Goal: Find specific page/section: Find specific page/section

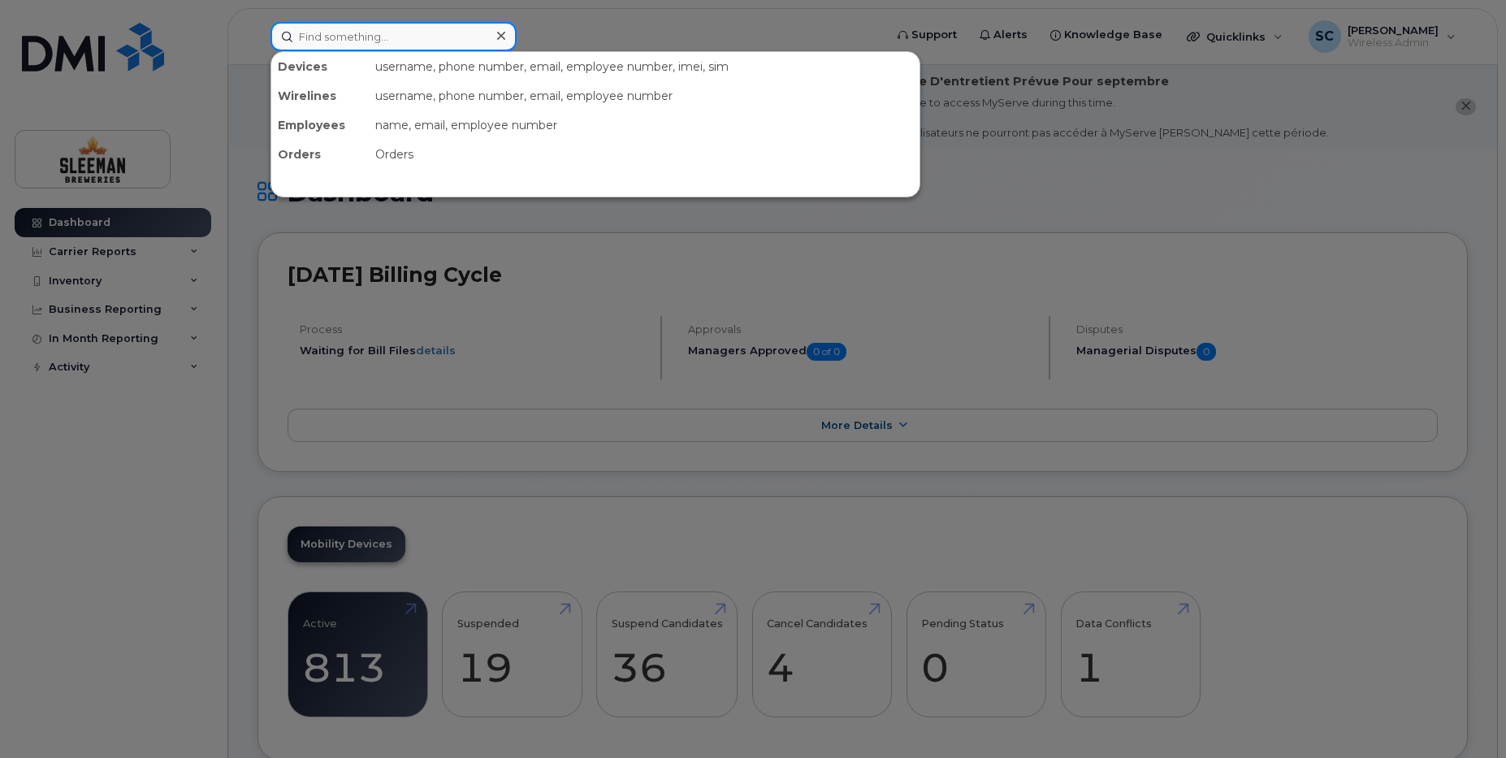
click at [459, 41] on input at bounding box center [393, 36] width 246 height 29
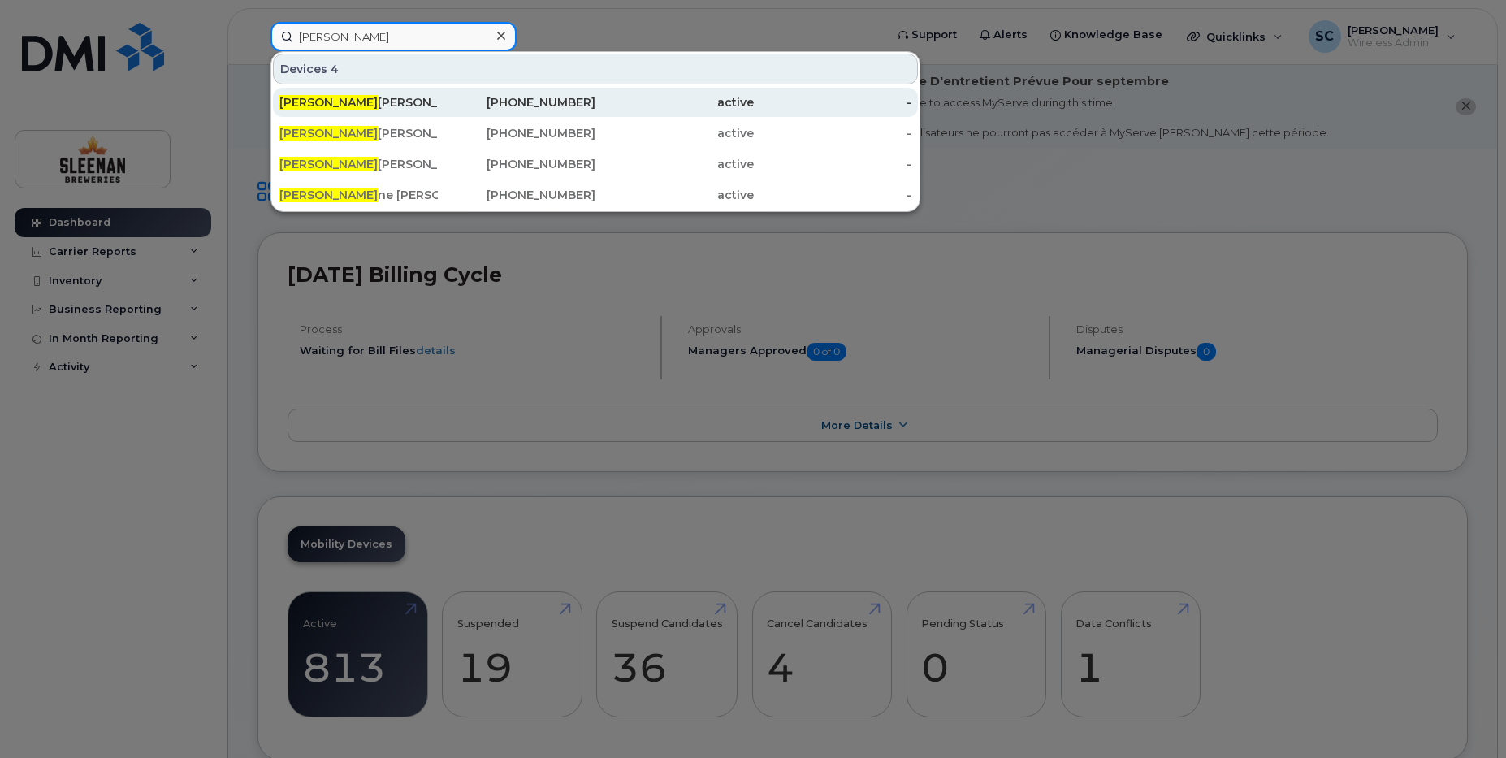
type input "lisa"
click at [322, 102] on div "Lisa Mclean" at bounding box center [358, 102] width 158 height 16
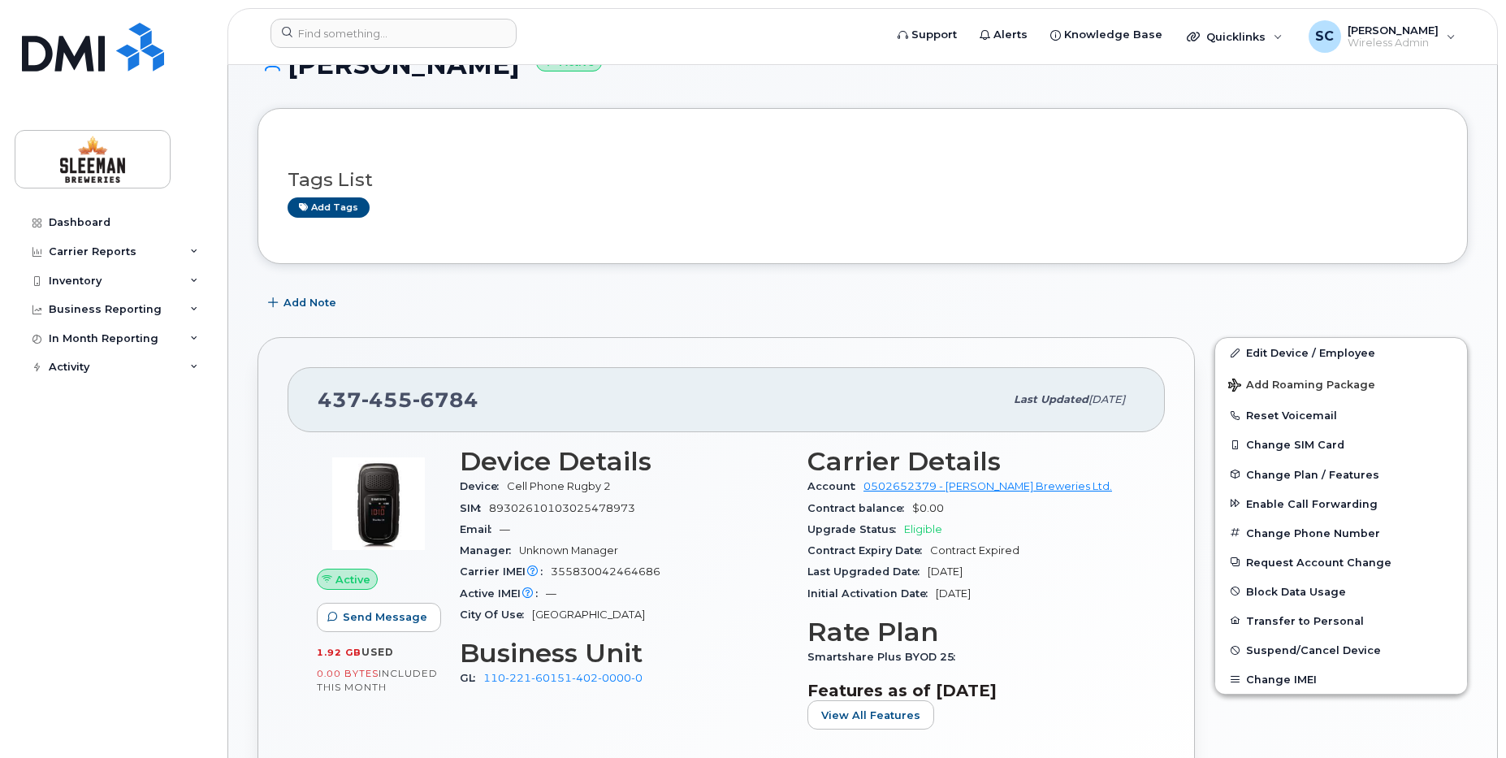
scroll to position [406, 0]
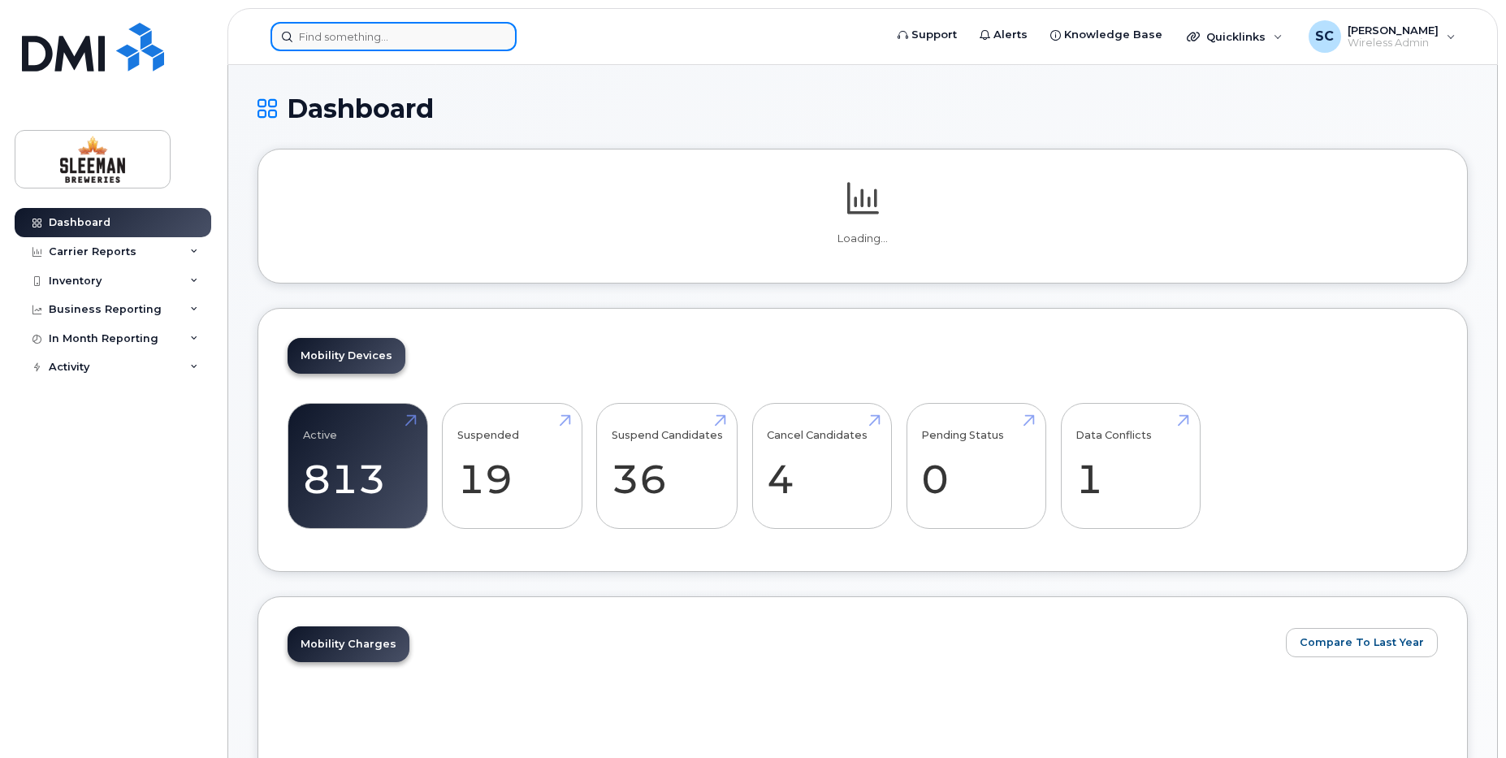
click at [412, 35] on input at bounding box center [393, 36] width 246 height 29
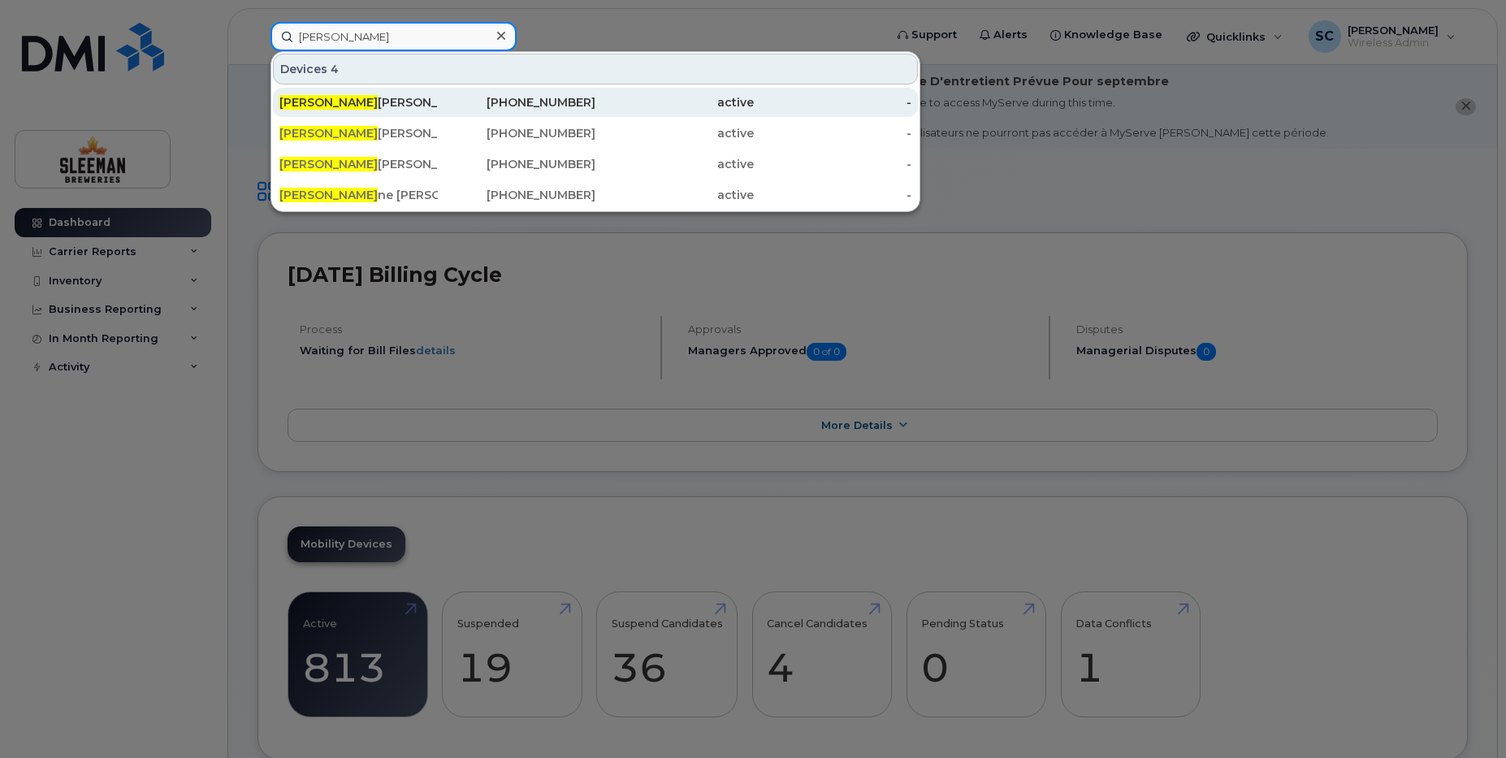
type input "lisa"
click at [316, 106] on div "Lisa Mclean" at bounding box center [358, 102] width 158 height 16
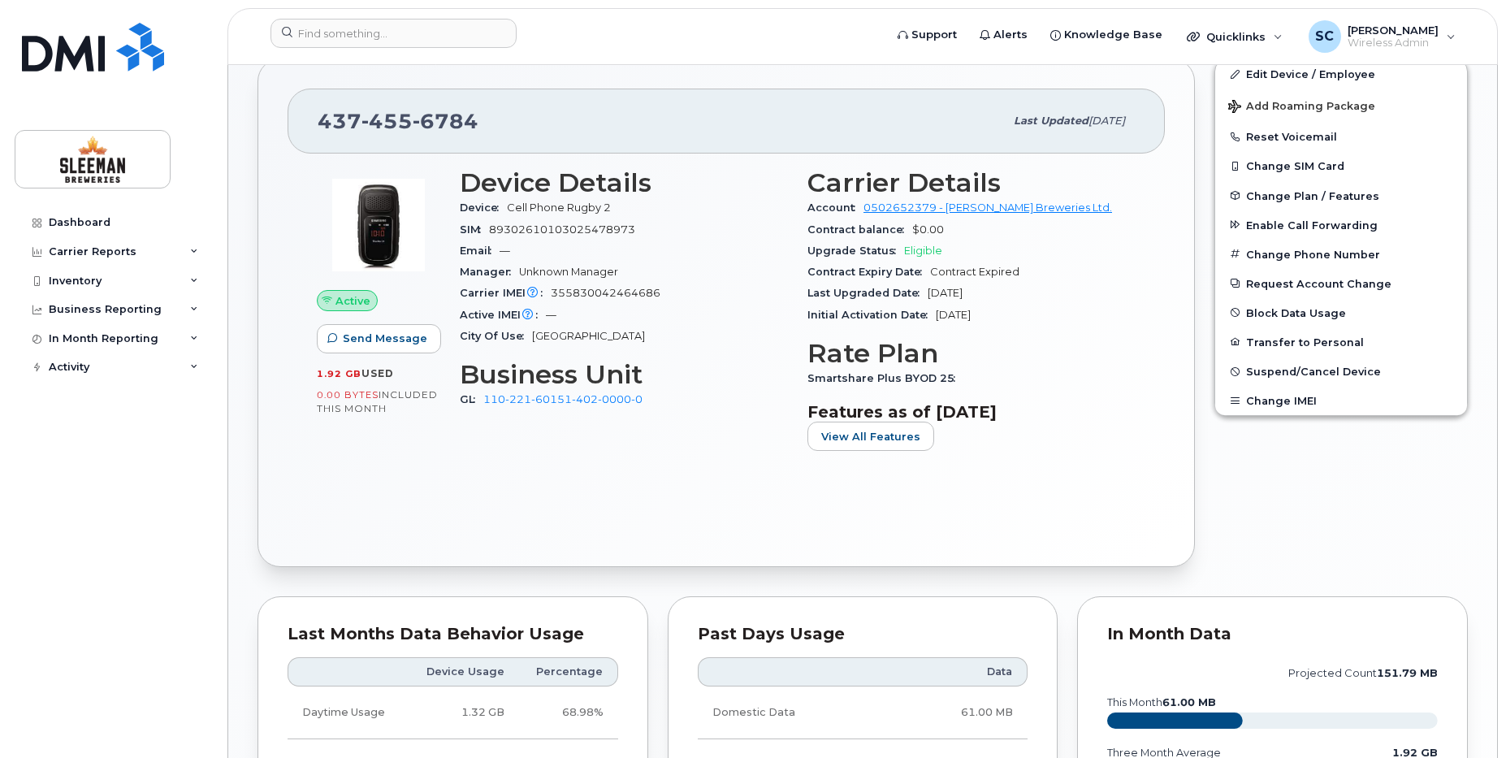
scroll to position [865, 0]
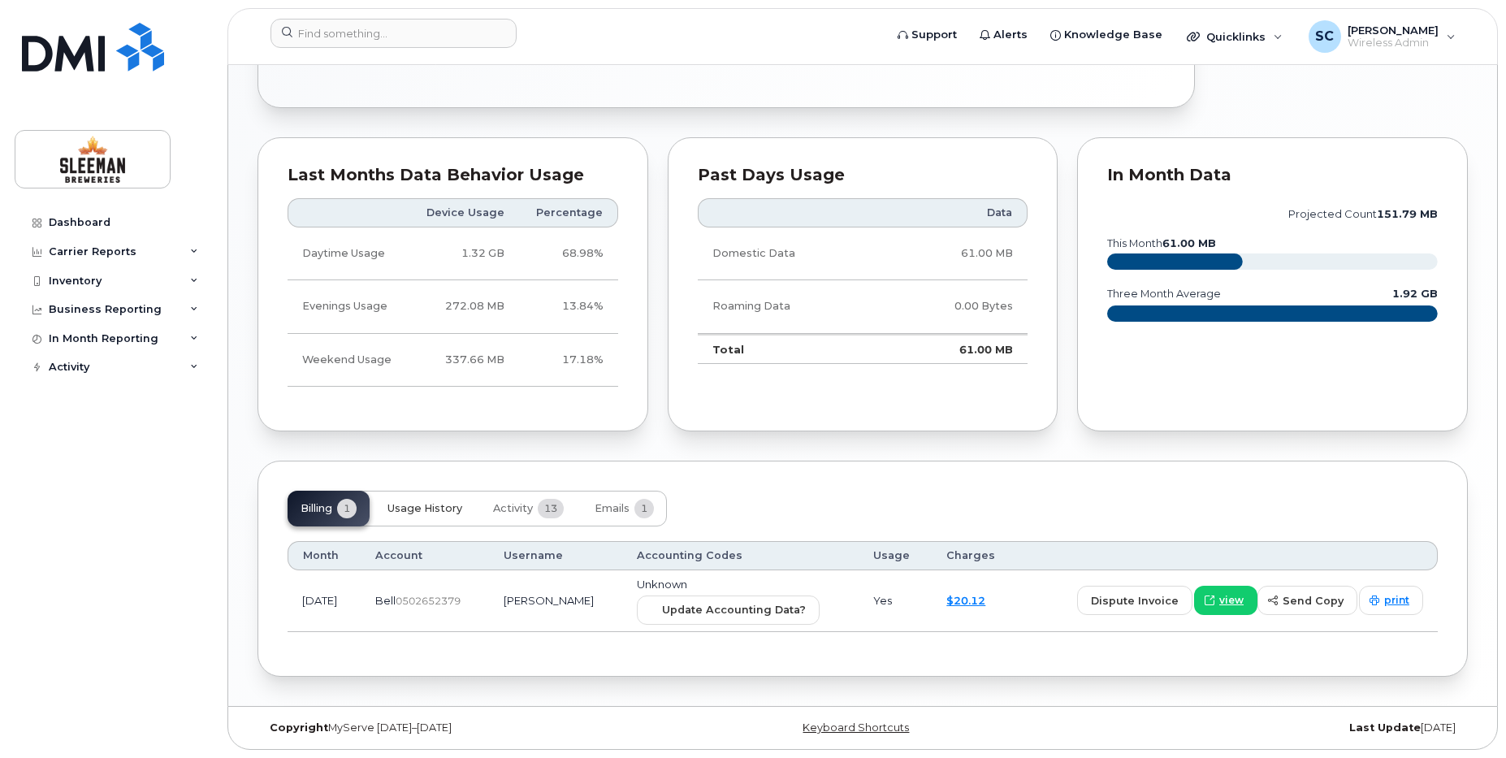
click at [459, 513] on span "Usage History" at bounding box center [424, 508] width 75 height 13
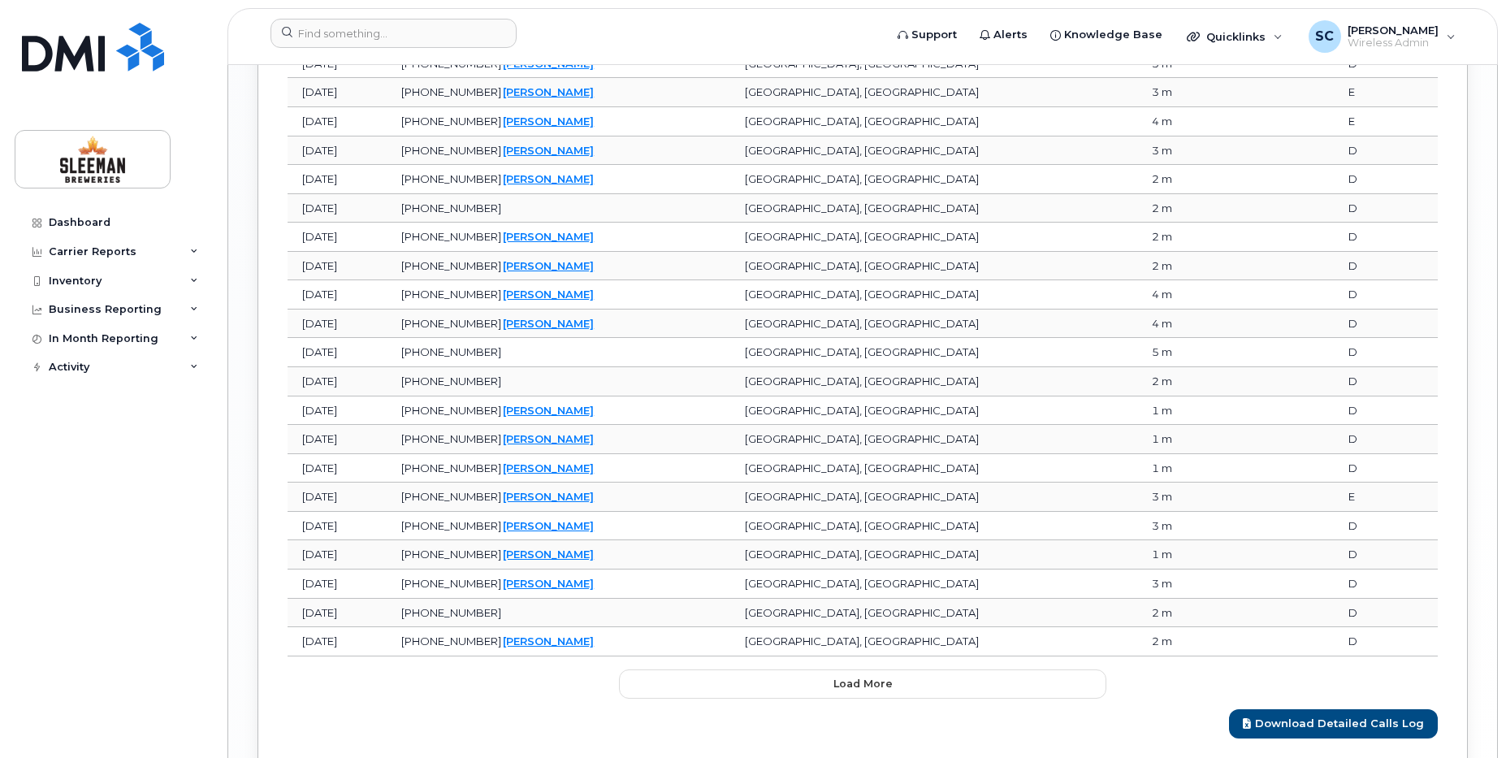
scroll to position [1977, 0]
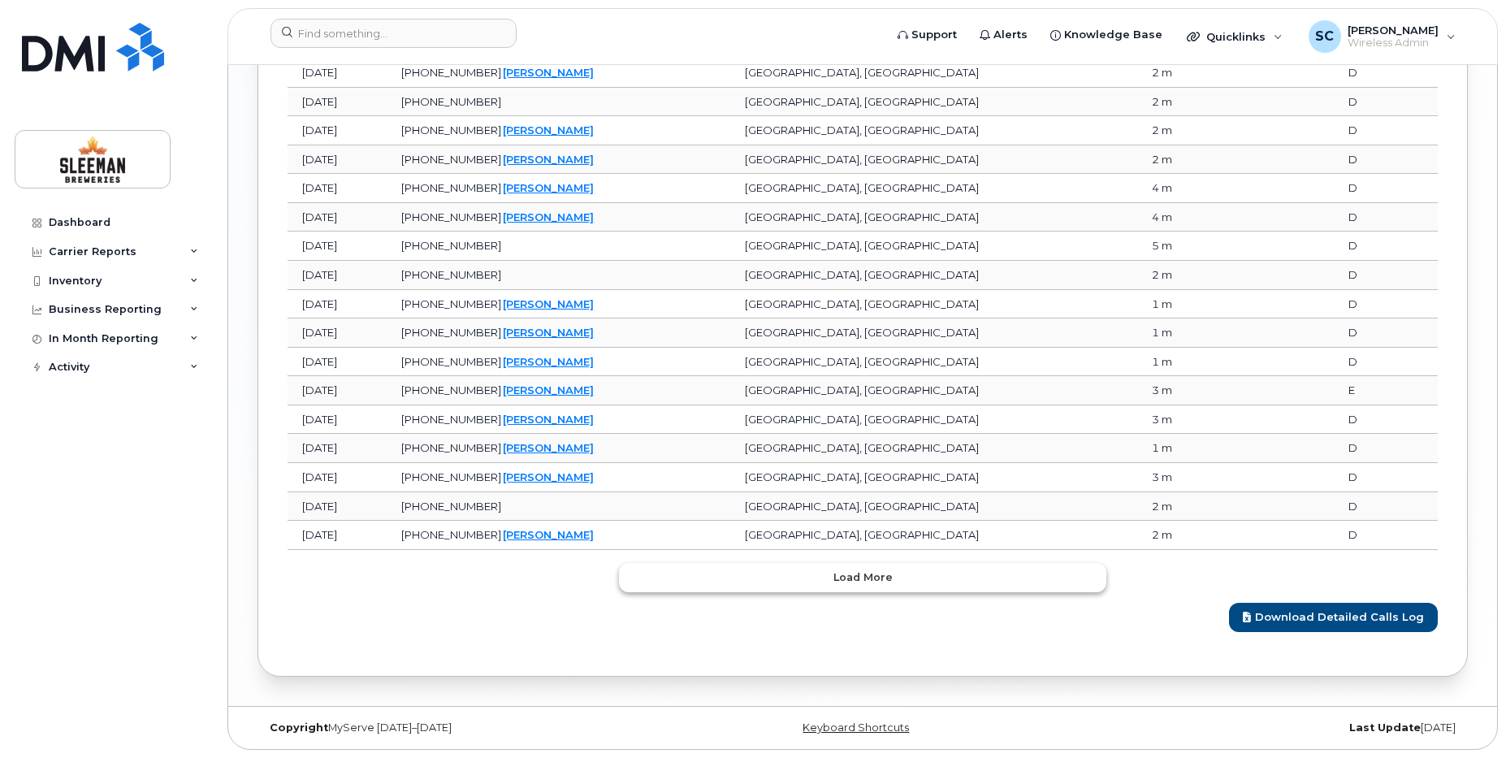
click at [819, 590] on button "Load more" at bounding box center [862, 577] width 487 height 29
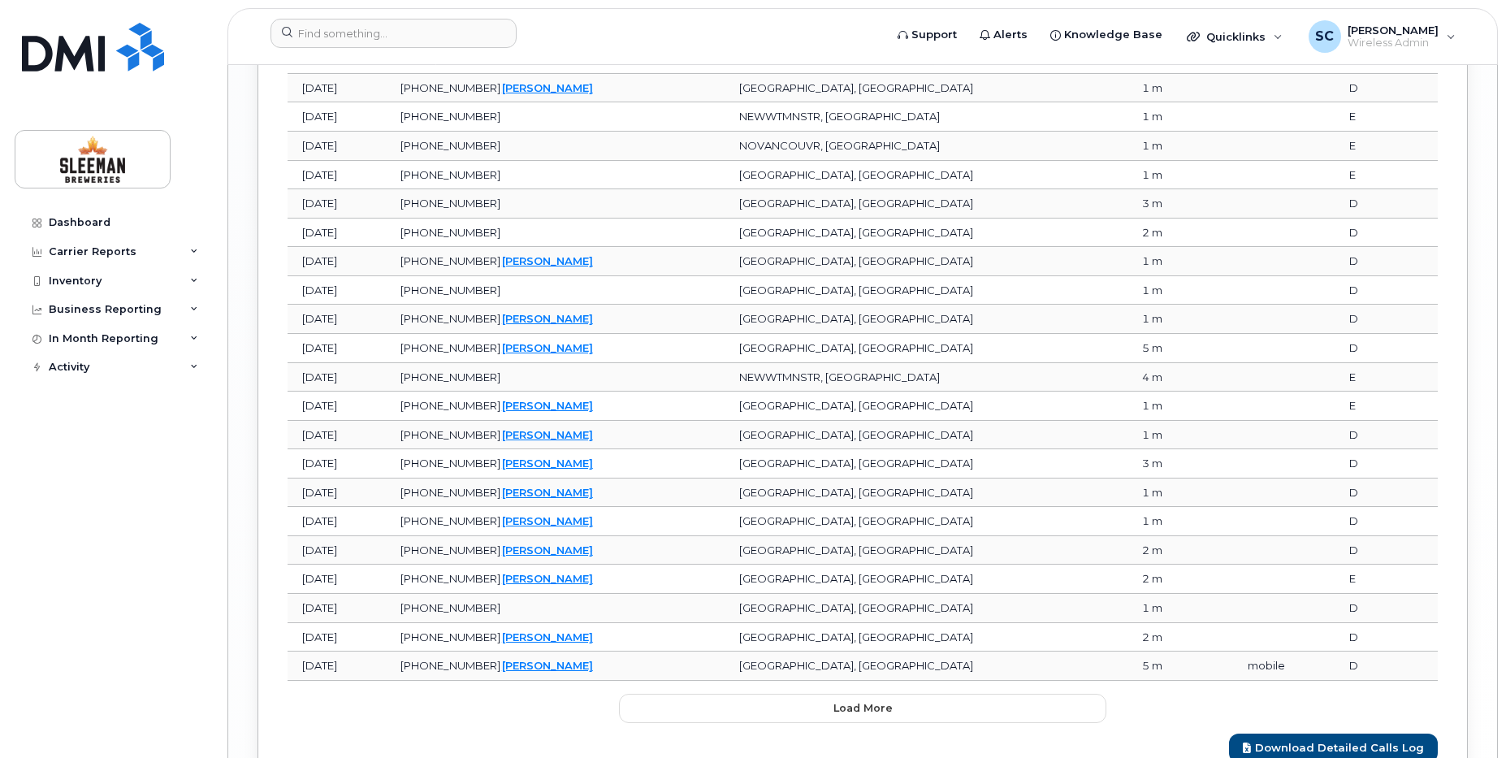
scroll to position [2687, 0]
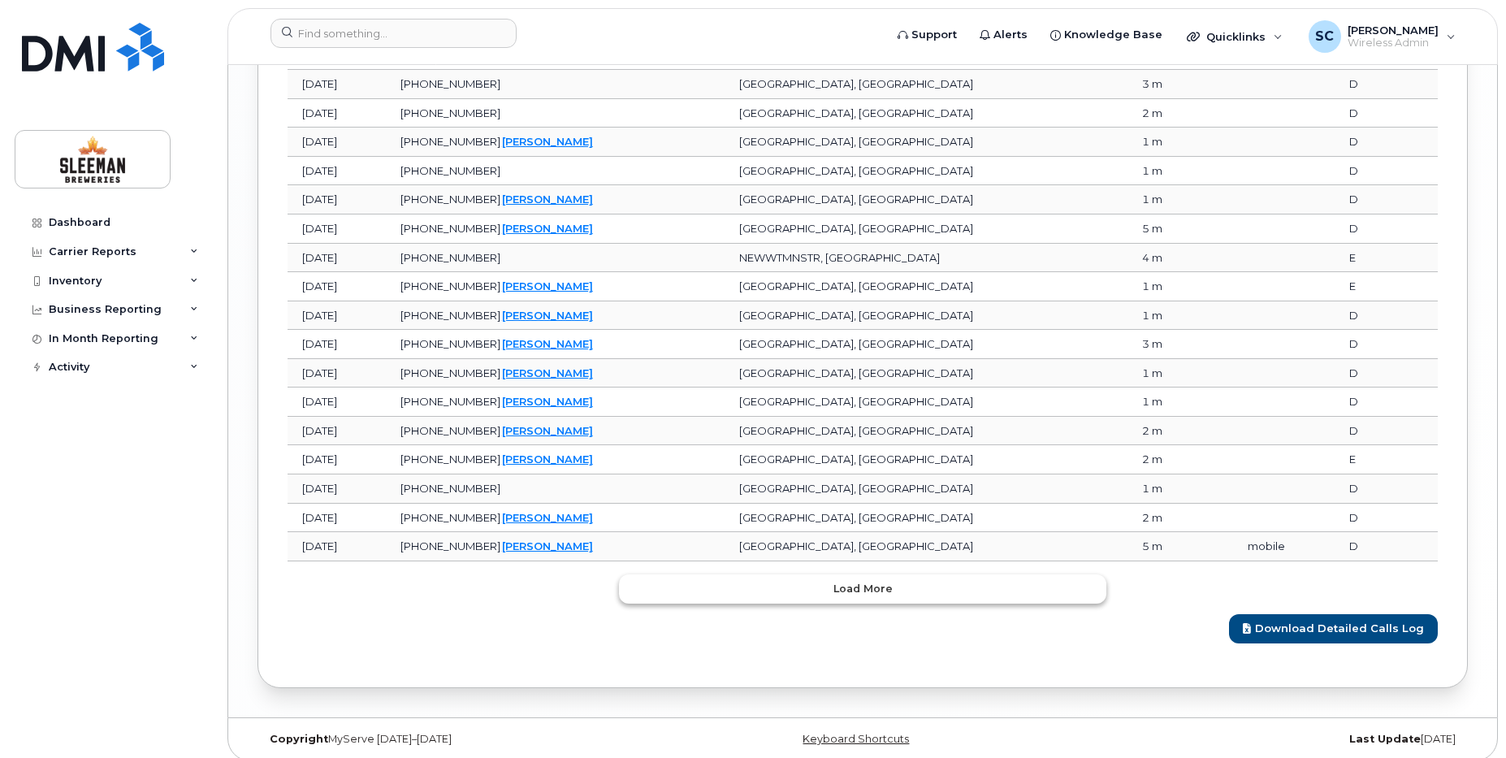
click at [813, 588] on button "Load more" at bounding box center [862, 588] width 487 height 29
